Goal: Task Accomplishment & Management: Use online tool/utility

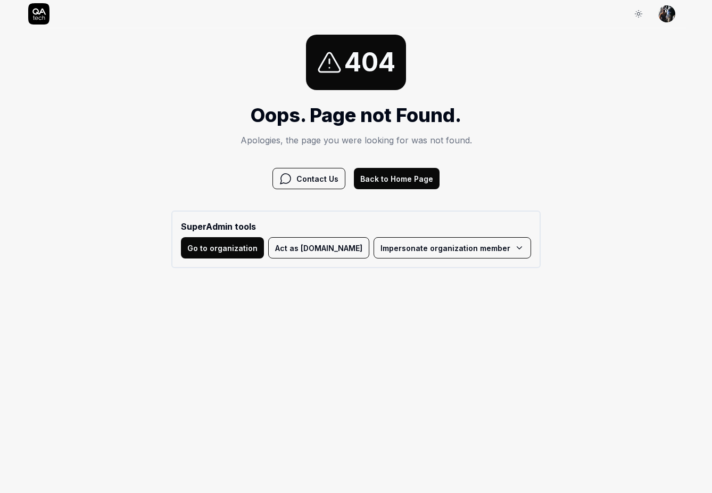
click at [399, 183] on button "Back to Home Page" at bounding box center [397, 178] width 86 height 21
click at [390, 176] on button "Back to Home Page" at bounding box center [397, 178] width 86 height 21
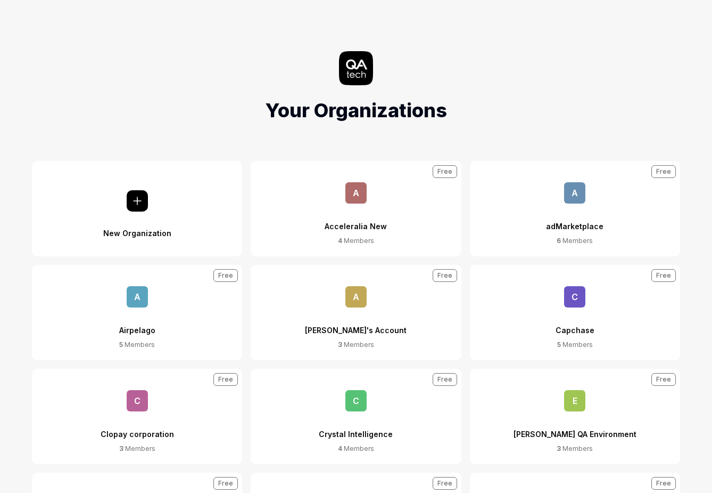
click at [166, 316] on button "A Airpelago 5 Members Free" at bounding box center [137, 312] width 210 height 95
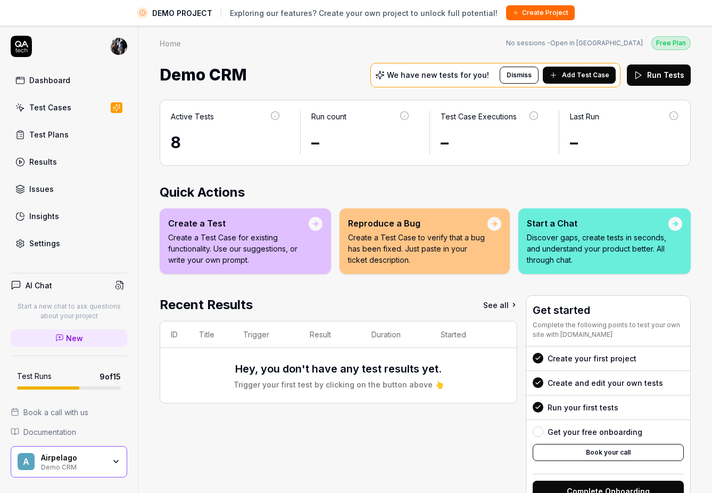
click at [99, 462] on div "Demo CRM" at bounding box center [73, 466] width 64 height 9
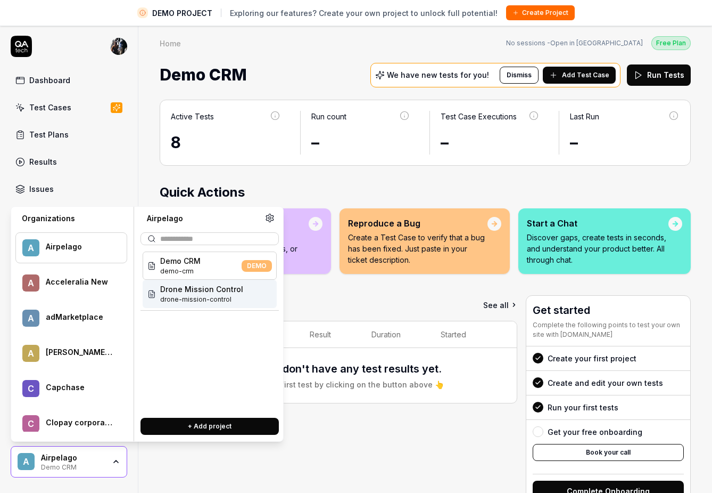
click at [186, 301] on span "drone-mission-control" at bounding box center [201, 299] width 83 height 10
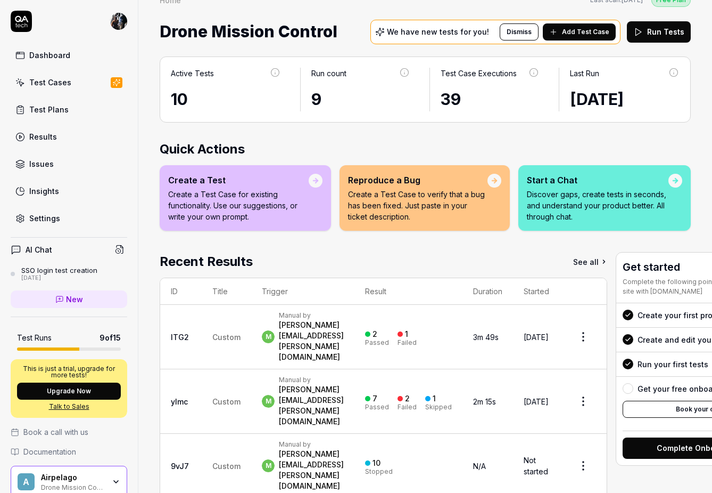
scroll to position [27, 0]
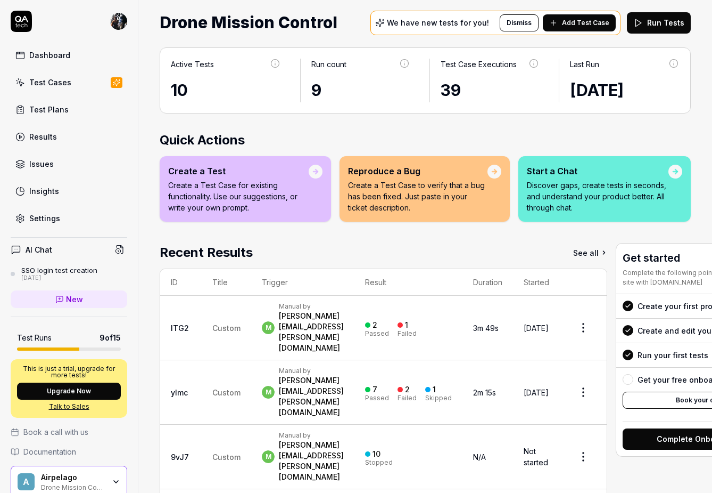
click at [558, 25] on icon at bounding box center [554, 23] width 9 height 9
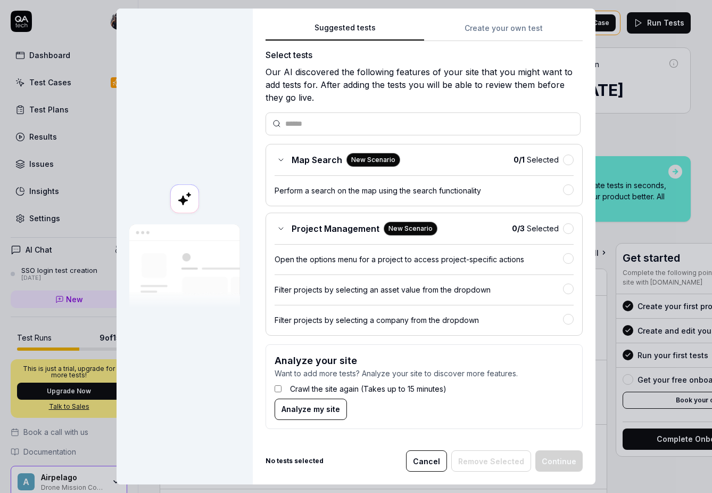
scroll to position [0, 0]
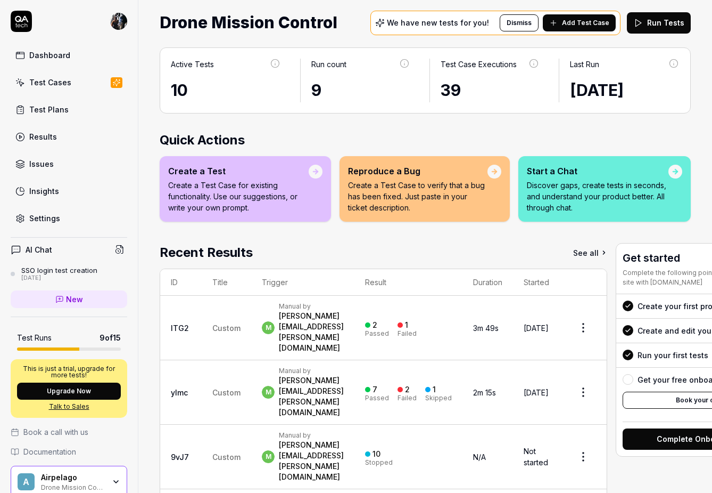
click at [37, 86] on div "Test Cases" at bounding box center [50, 82] width 42 height 11
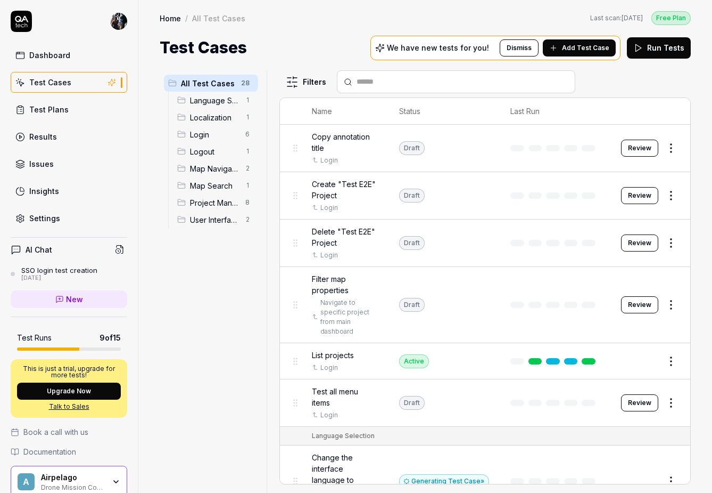
click at [50, 54] on div "Dashboard" at bounding box center [49, 55] width 41 height 11
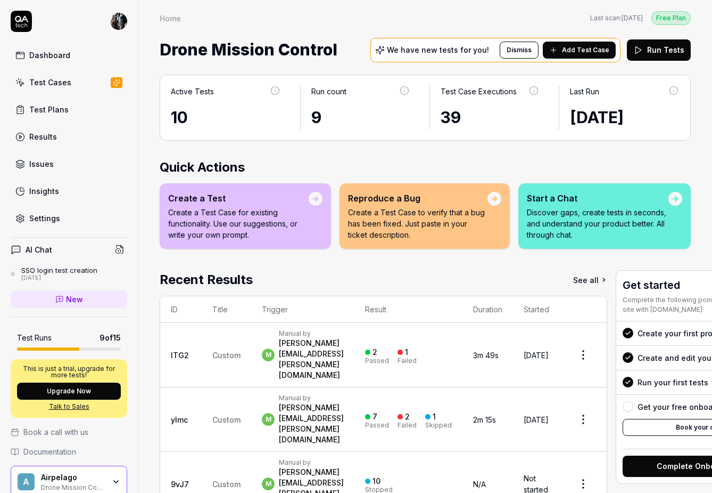
click at [575, 52] on span "Add Test Case" at bounding box center [585, 50] width 47 height 10
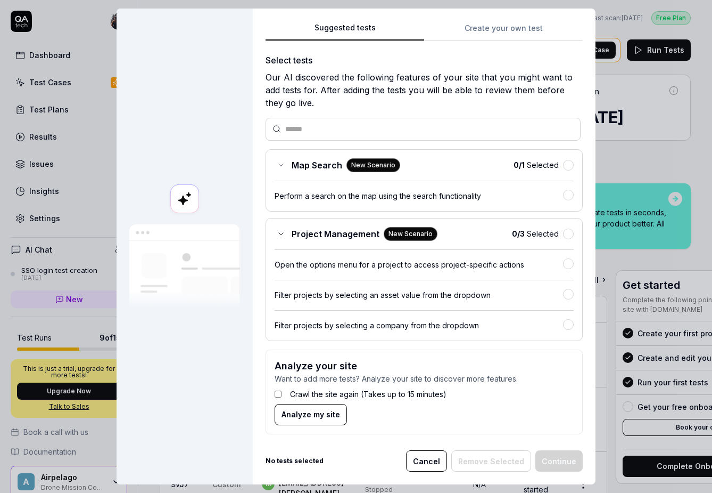
click at [282, 393] on div "Crawl the site again (Takes up to 15 minutes)" at bounding box center [424, 394] width 299 height 20
click at [295, 408] on button "Analyze my site" at bounding box center [311, 414] width 72 height 21
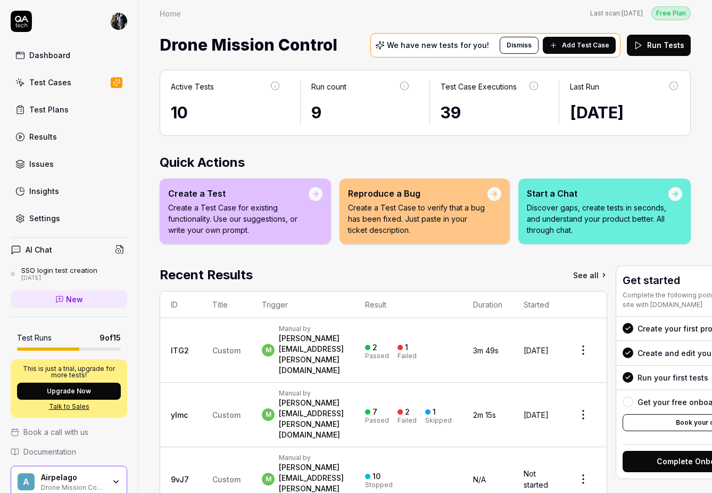
scroll to position [5, 0]
